Goal: Information Seeking & Learning: Learn about a topic

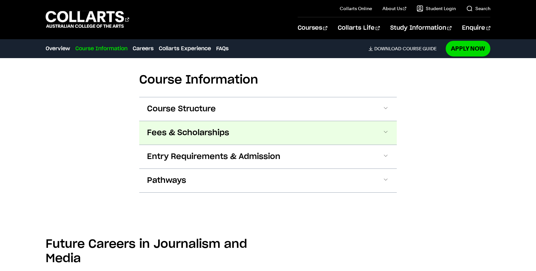
click at [158, 132] on span "Fees & Scholarships" at bounding box center [188, 133] width 82 height 10
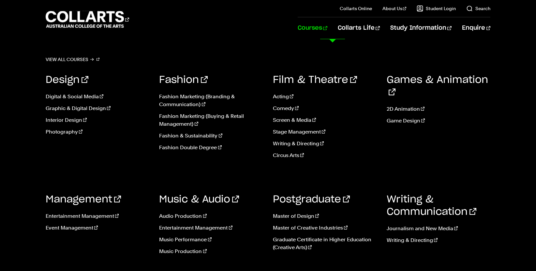
click at [327, 27] on link "Courses" at bounding box center [313, 28] width 30 height 22
click at [89, 97] on link "Digital & Social Media" at bounding box center [98, 97] width 104 height 8
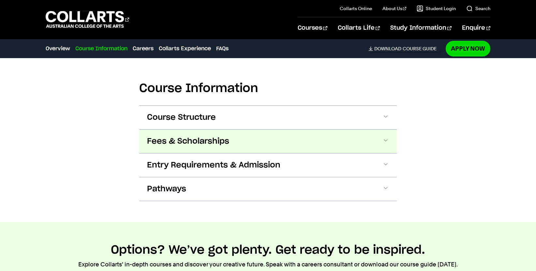
click at [171, 129] on button "Fees & Scholarships" at bounding box center [268, 140] width 258 height 23
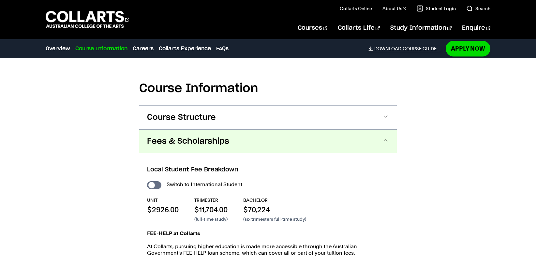
scroll to position [778, 0]
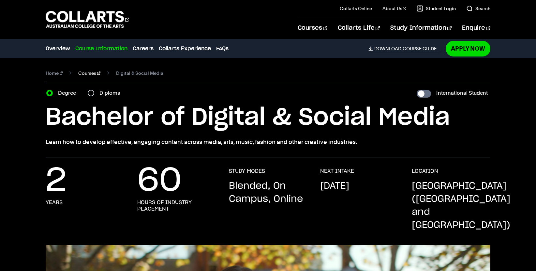
click at [86, 73] on link "Courses" at bounding box center [89, 72] width 22 height 9
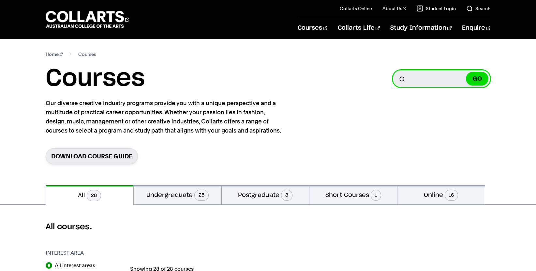
click at [415, 79] on input "Search for a course" at bounding box center [442, 79] width 98 height 18
type input "photog"
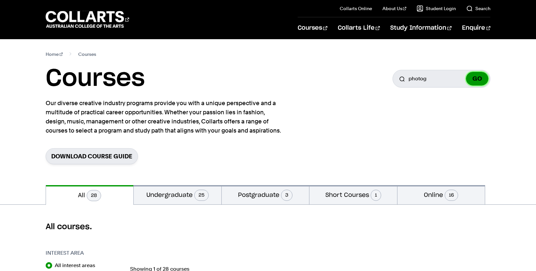
click at [480, 78] on button "GO" at bounding box center [477, 79] width 23 height 14
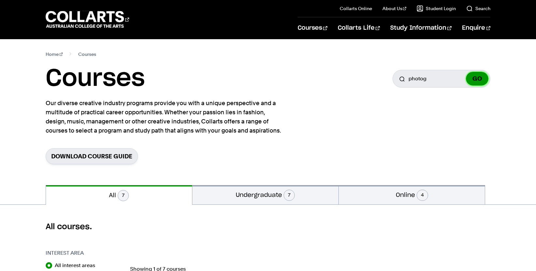
click at [478, 78] on button "GO" at bounding box center [477, 79] width 23 height 14
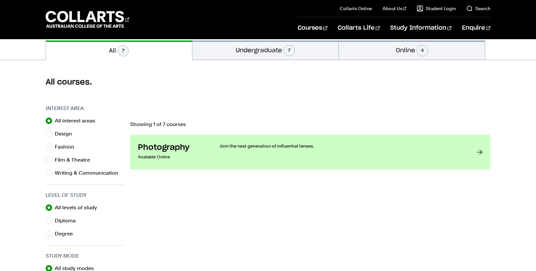
scroll to position [145, 0]
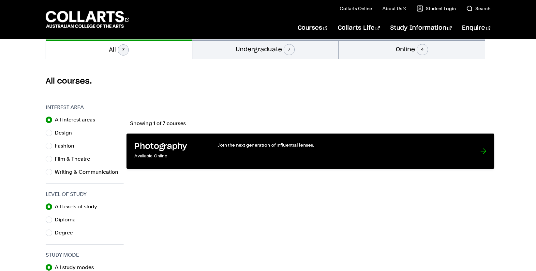
click at [157, 144] on h3 "Photography" at bounding box center [169, 147] width 70 height 10
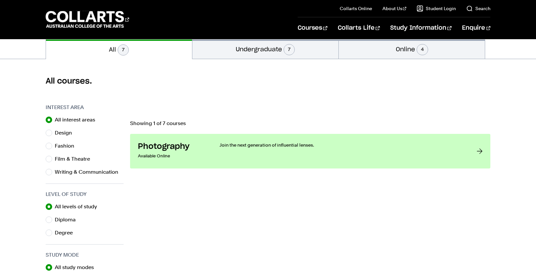
scroll to position [0, 0]
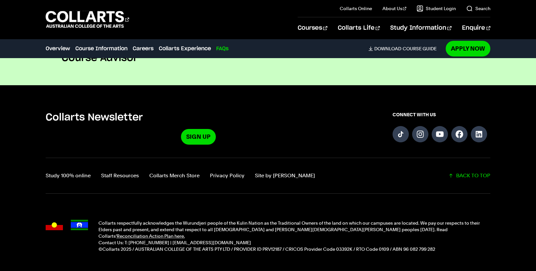
scroll to position [2609, 0]
